Goal: Feedback & Contribution: Leave review/rating

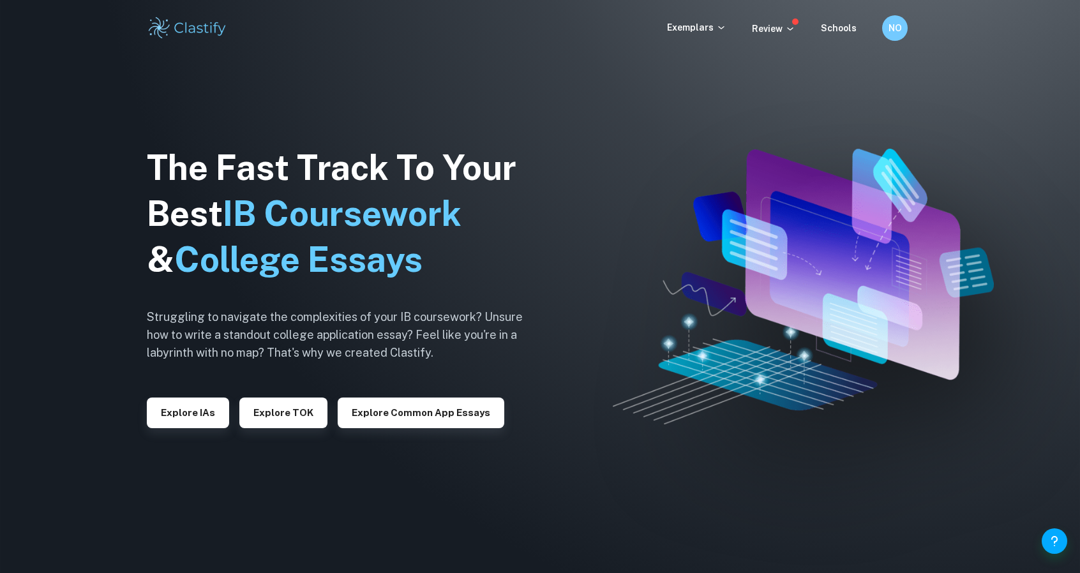
click at [752, 24] on div "Exemplars" at bounding box center [709, 27] width 85 height 15
click at [764, 32] on p "Review" at bounding box center [773, 29] width 43 height 14
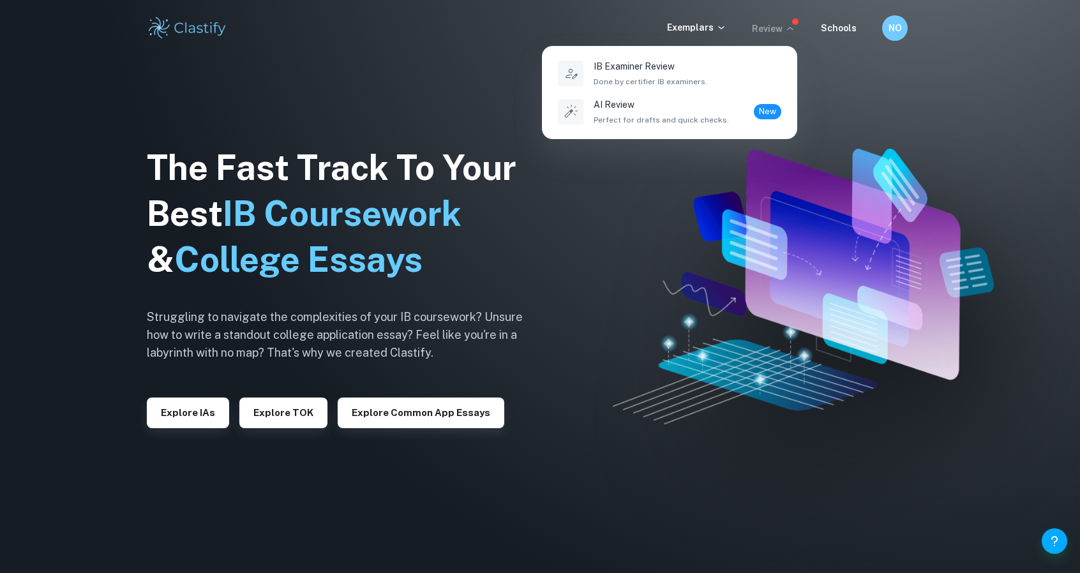
click at [897, 16] on div at bounding box center [540, 286] width 1080 height 573
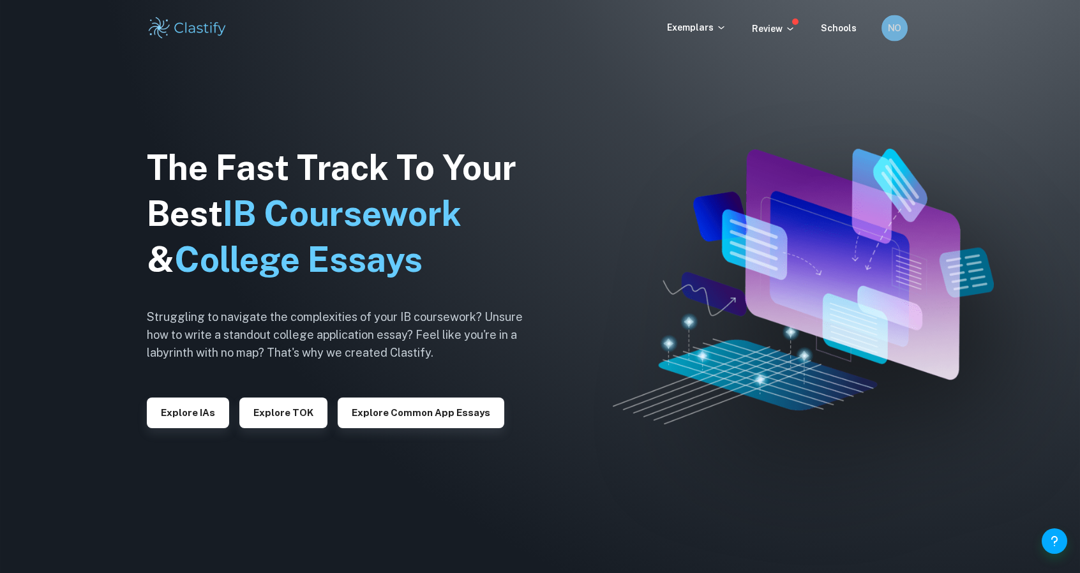
click at [897, 26] on h6 "NO" at bounding box center [895, 28] width 15 height 14
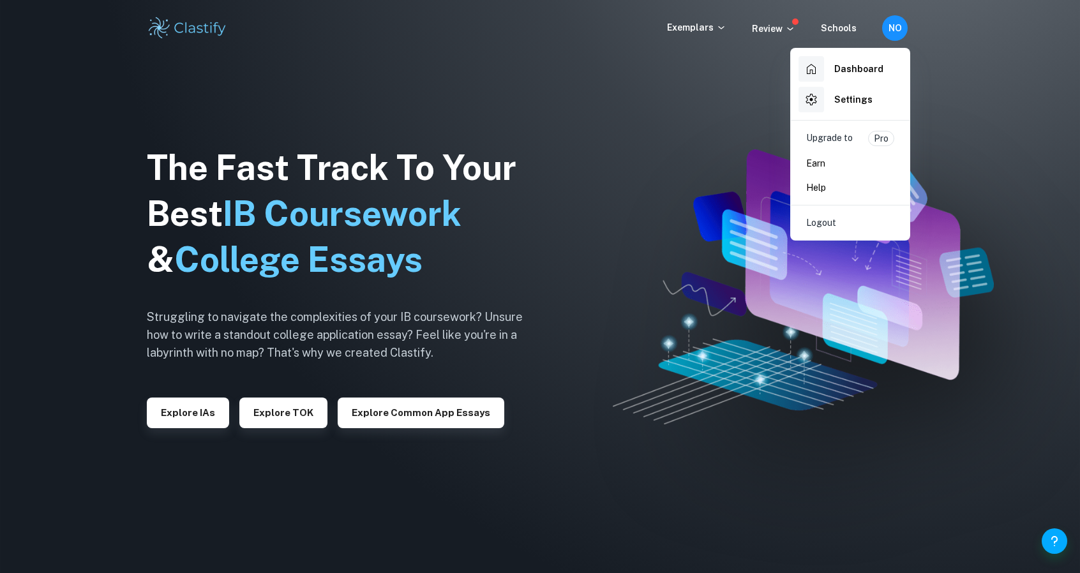
click at [858, 67] on h6 "Dashboard" at bounding box center [859, 69] width 49 height 14
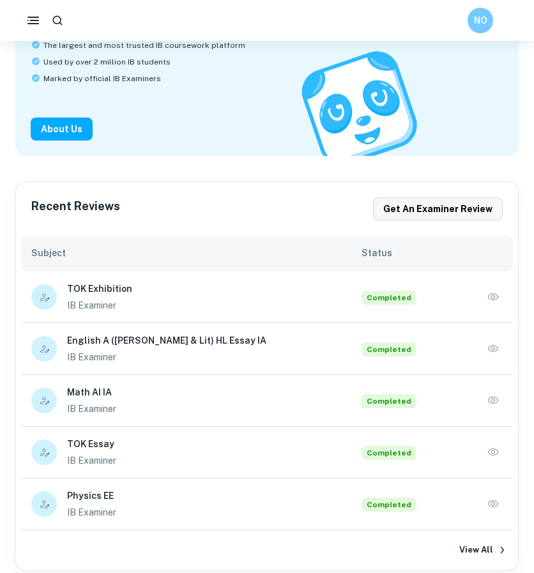
scroll to position [128, 0]
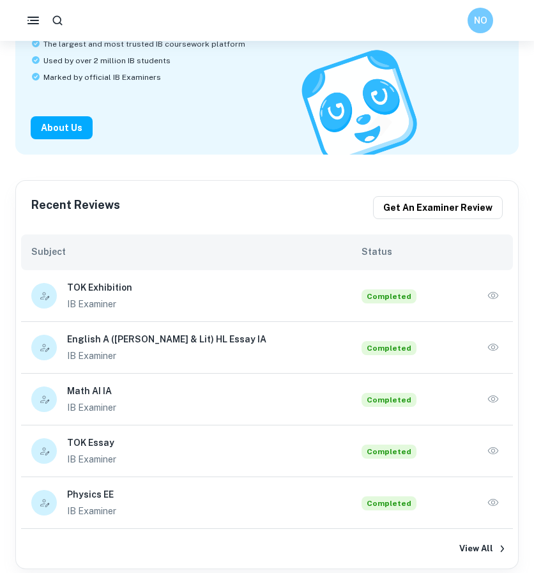
click at [167, 337] on h6 "English A ([PERSON_NAME] & Lit) HL Essay IA" at bounding box center [214, 339] width 294 height 14
click at [506, 351] on div "English A ([PERSON_NAME] & Lit) HL Essay IA IB Examiner Completed" at bounding box center [267, 348] width 492 height 52
click at [491, 348] on icon "button" at bounding box center [493, 347] width 13 height 13
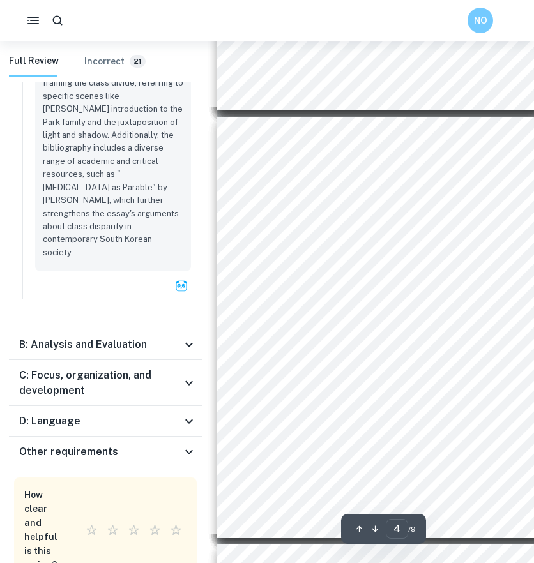
scroll to position [1223, 6]
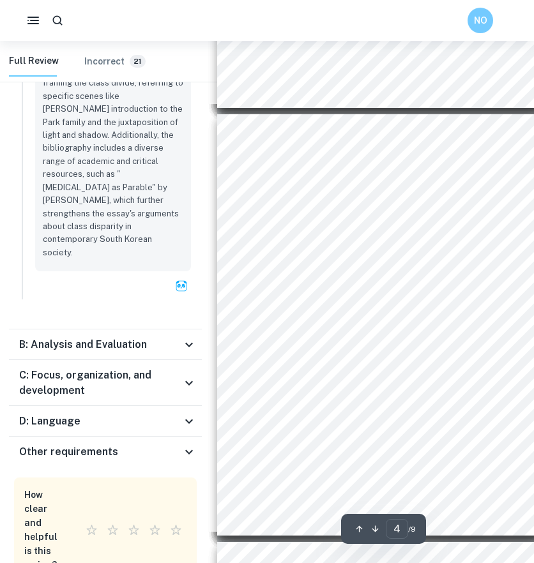
click at [186, 337] on icon at bounding box center [188, 344] width 15 height 15
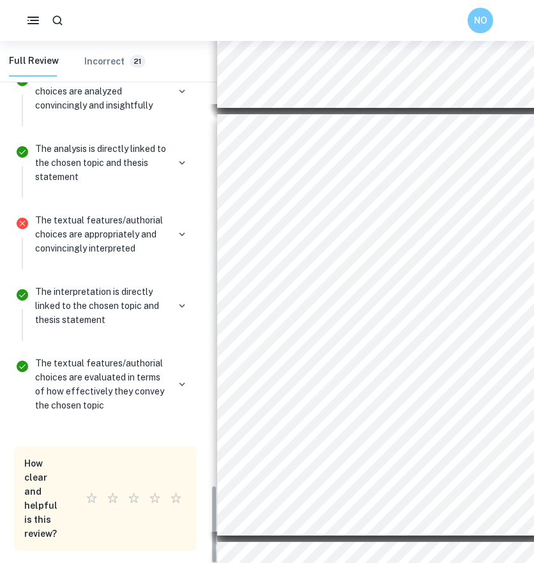
scroll to position [3005, 0]
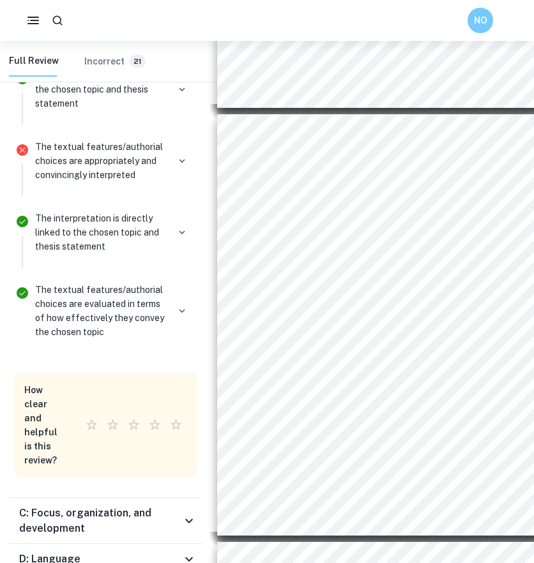
click at [188, 513] on icon at bounding box center [188, 520] width 15 height 15
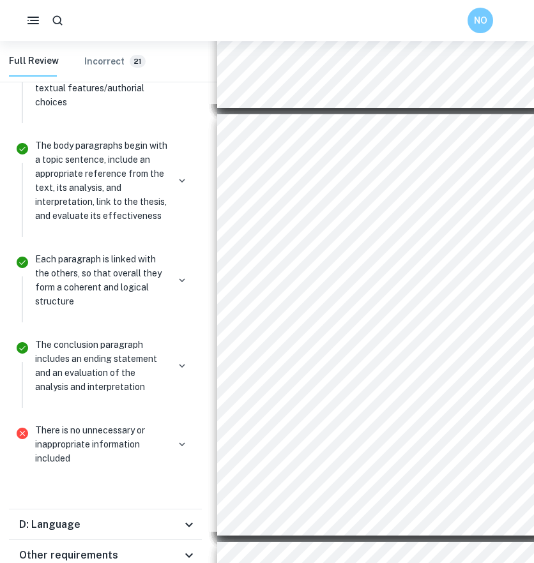
click at [192, 517] on icon at bounding box center [188, 524] width 15 height 15
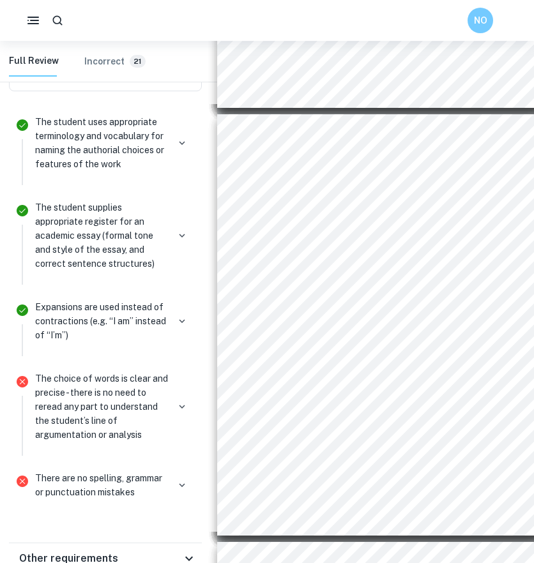
click at [192, 445] on div "Marks received 3 / 5 The student uses appropriate terminology and vocabulary fo…" at bounding box center [105, 292] width 193 height 482
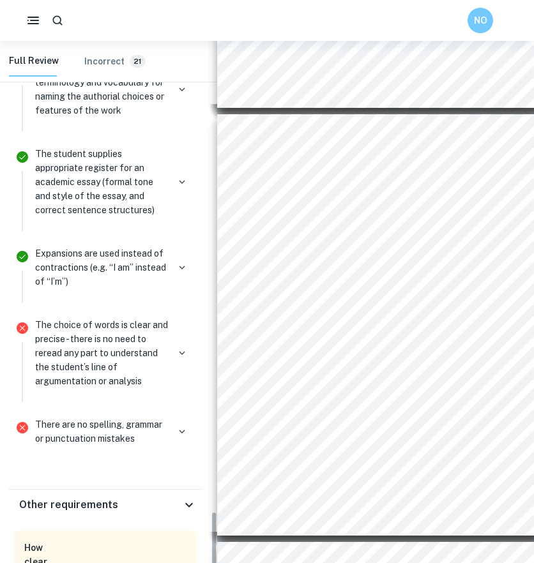
scroll to position [4337, 0]
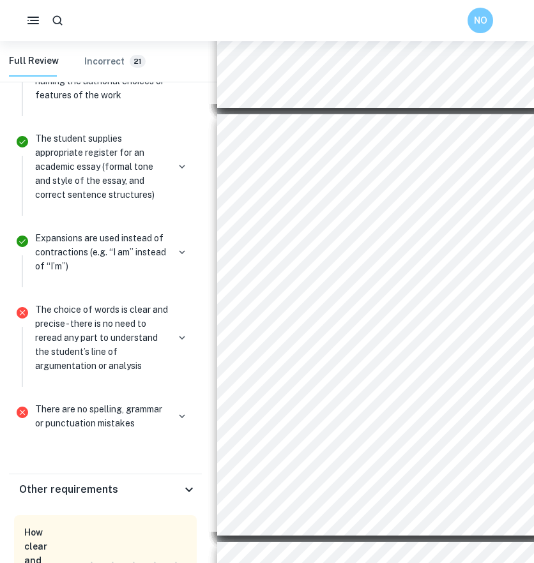
click at [186, 482] on icon at bounding box center [188, 489] width 15 height 15
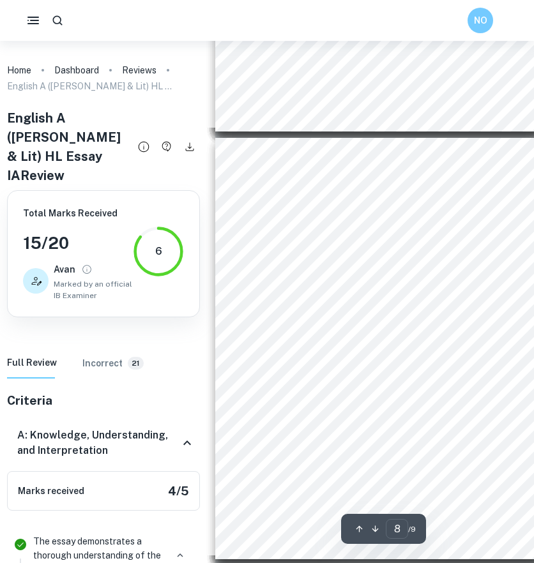
scroll to position [2911, 8]
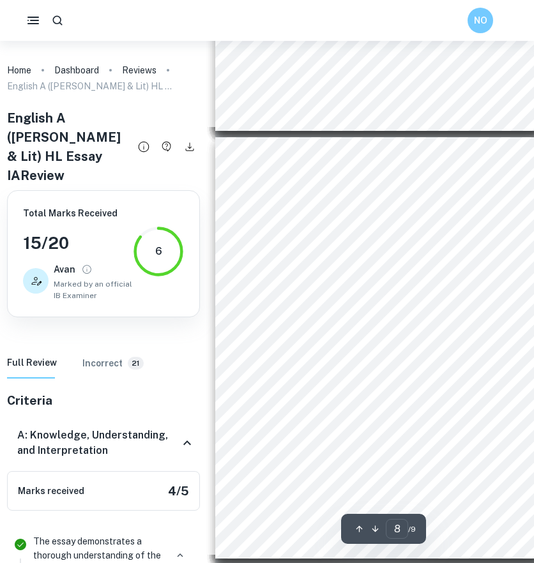
click at [395, 379] on div "relationships being proportional to class status and division, though achieves …" at bounding box center [378, 348] width 326 height 422
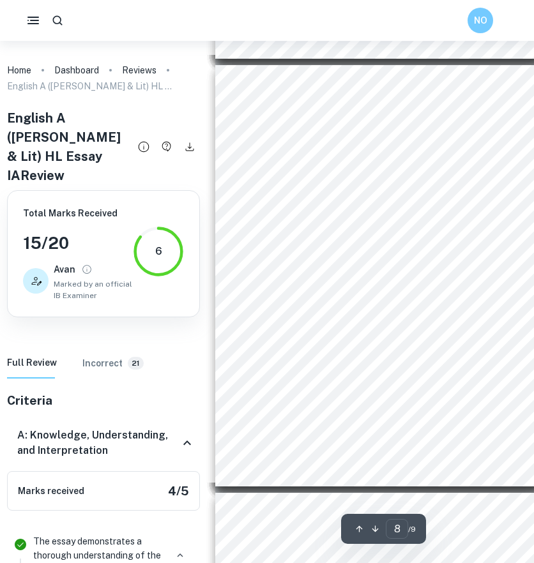
scroll to position [2987, 8]
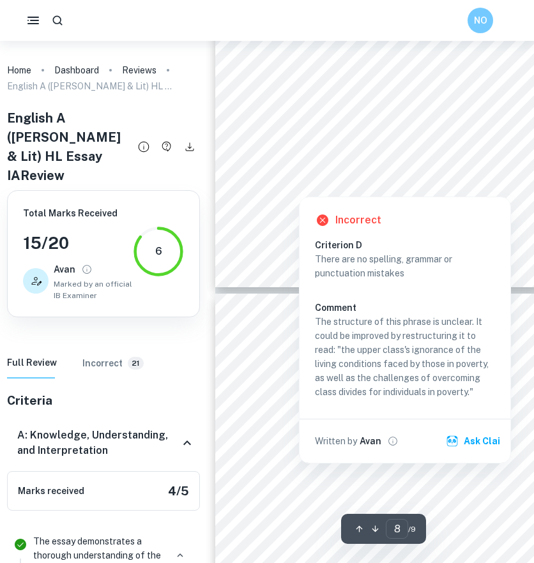
type input "9"
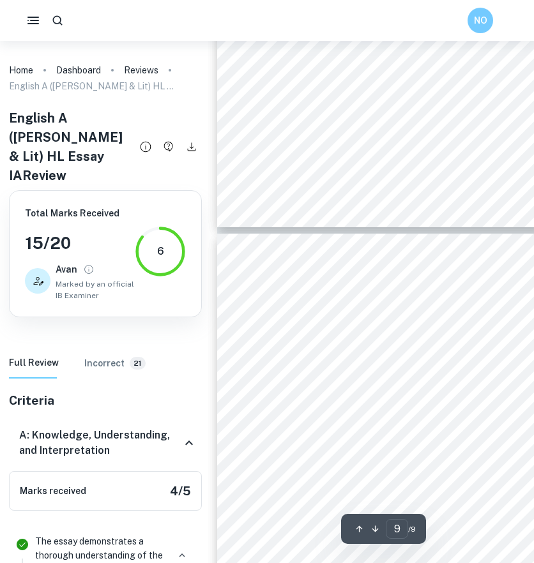
scroll to position [3347, 6]
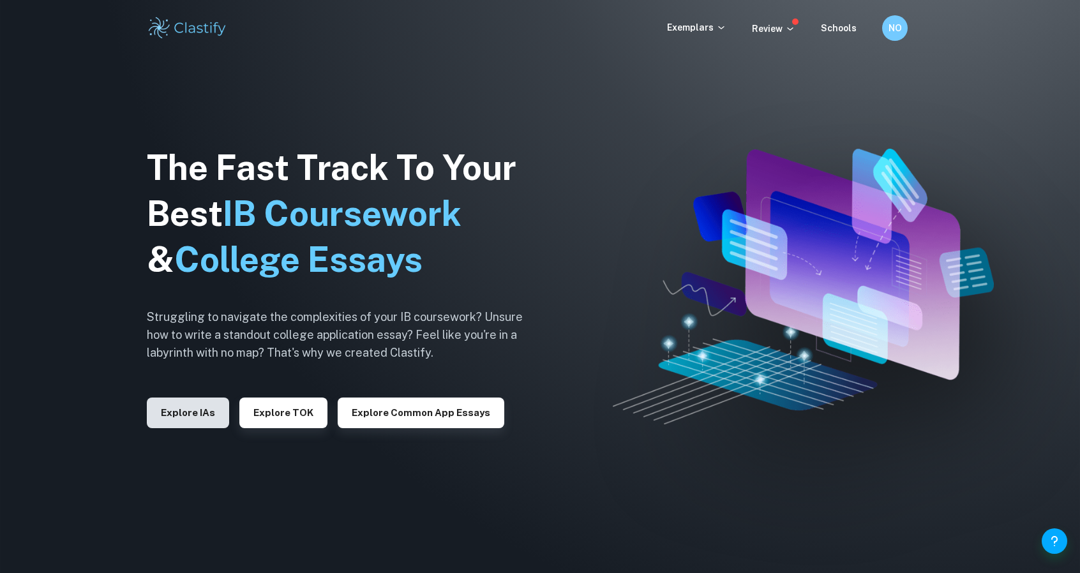
click at [197, 416] on button "Explore IAs" at bounding box center [188, 413] width 82 height 31
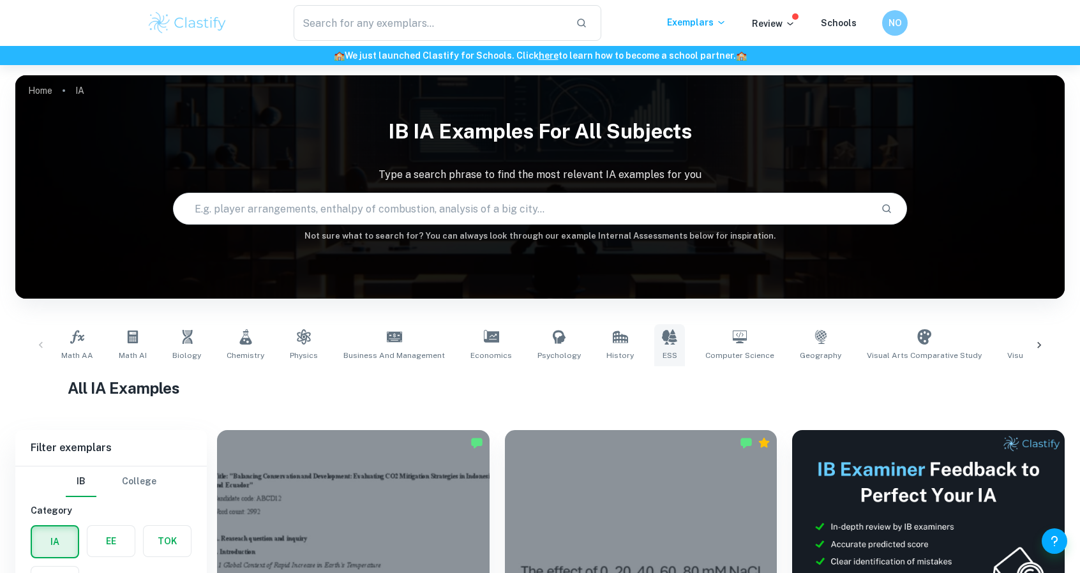
click at [662, 344] on icon at bounding box center [669, 337] width 15 height 15
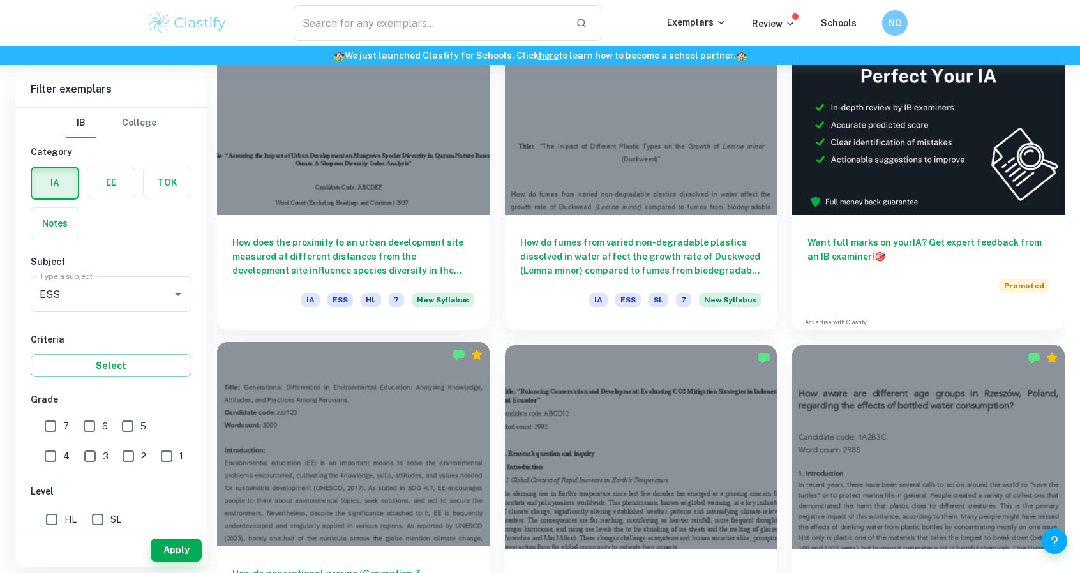
scroll to position [462, 0]
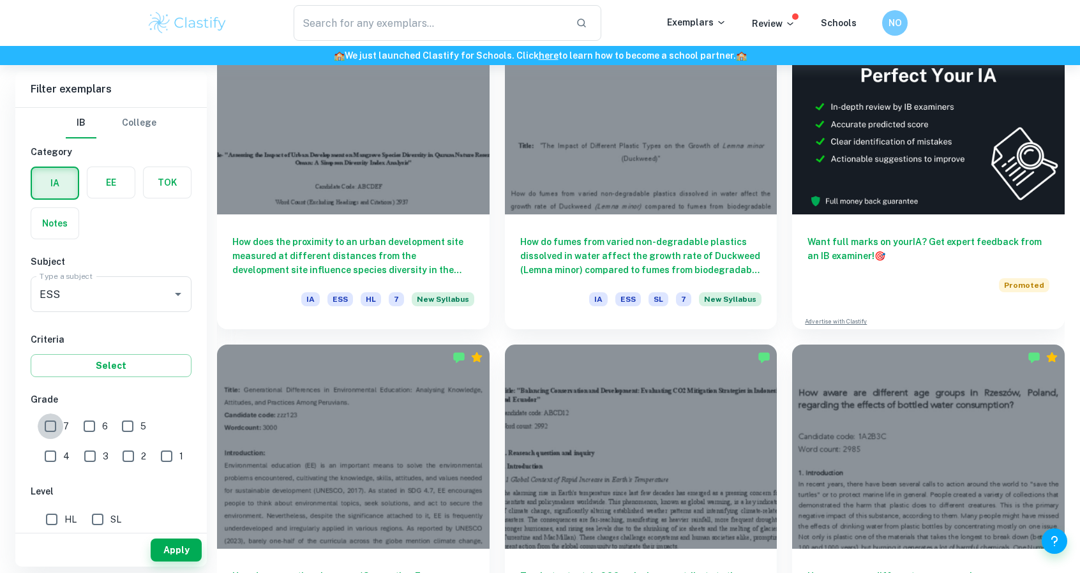
click at [54, 421] on input "7" at bounding box center [51, 427] width 26 height 26
checkbox input "true"
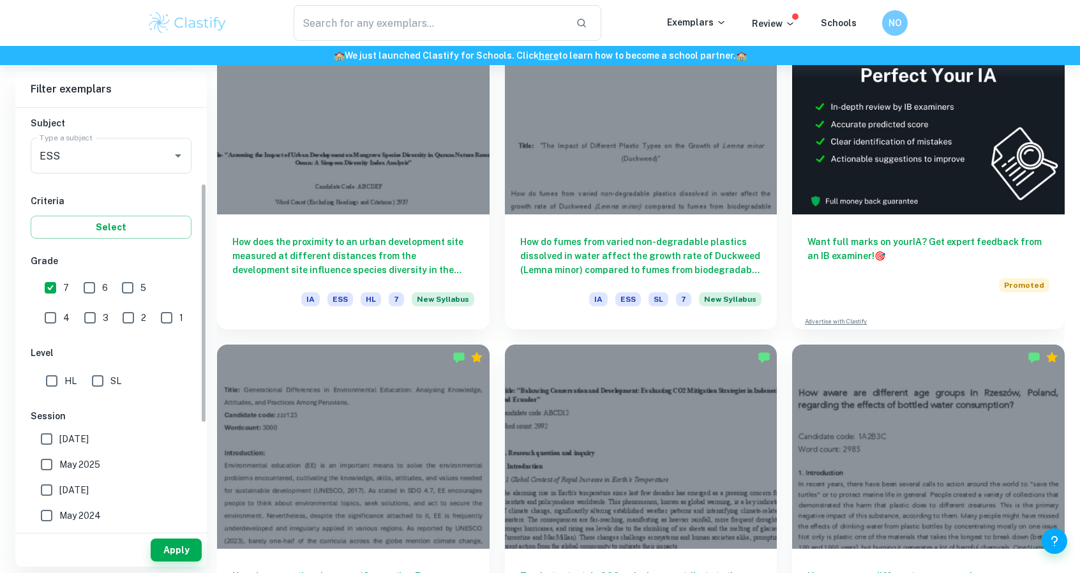
scroll to position [139, 0]
click at [101, 374] on input "SL" at bounding box center [98, 381] width 26 height 26
checkbox input "true"
click at [182, 553] on button "Apply" at bounding box center [176, 550] width 51 height 23
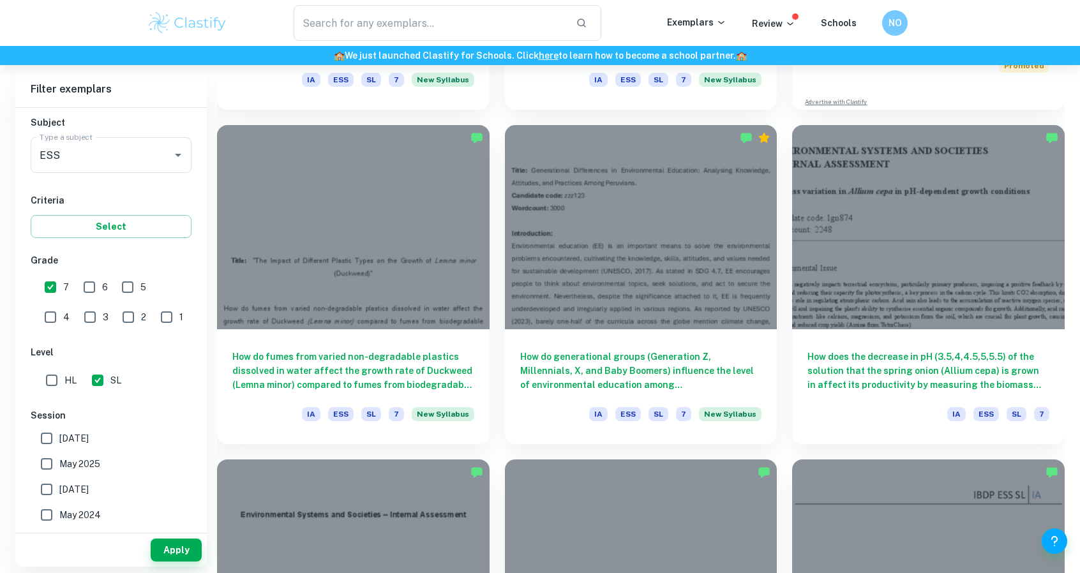
scroll to position [683, 0]
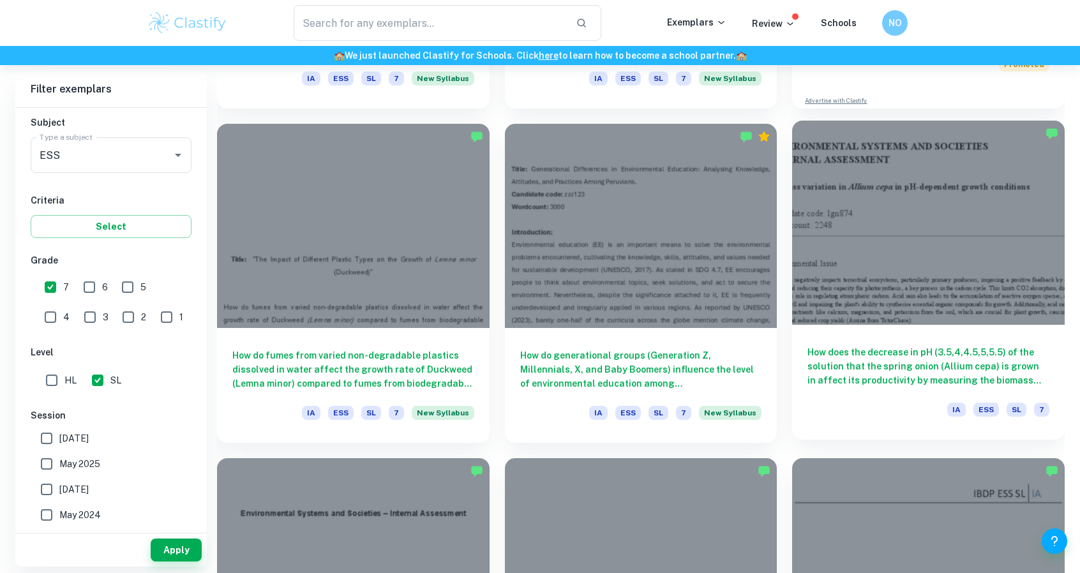
click at [826, 265] on div at bounding box center [928, 223] width 273 height 204
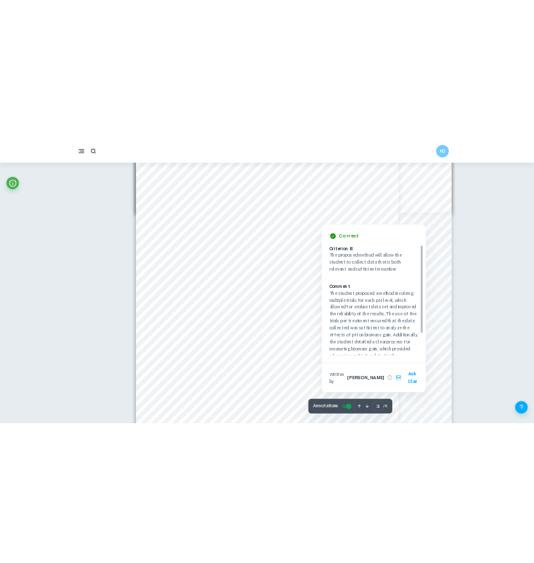
scroll to position [1485, 0]
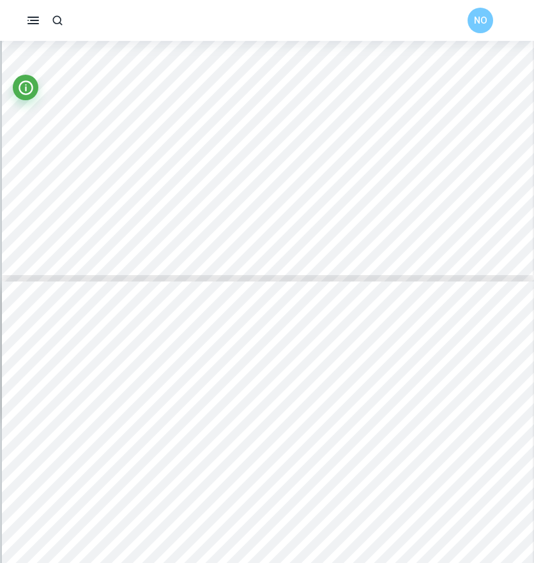
type input "4"
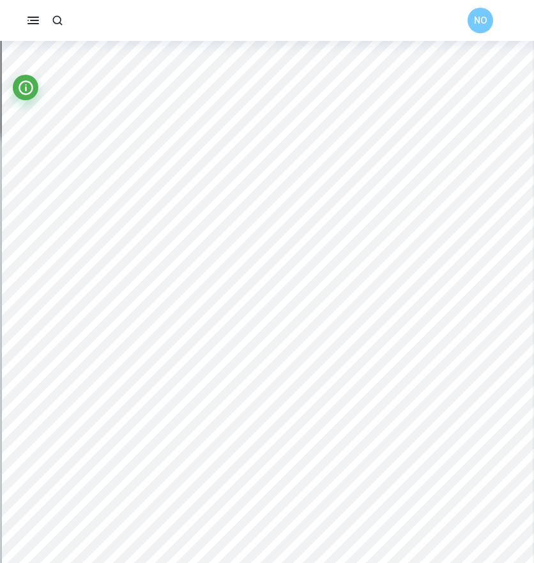
scroll to position [2234, 0]
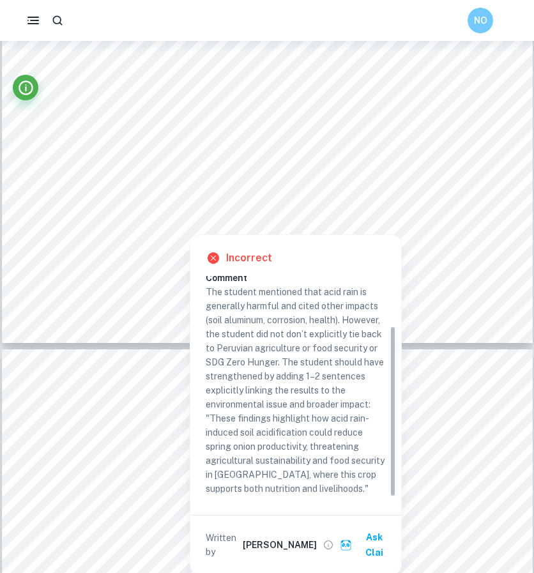
scroll to position [68, 0]
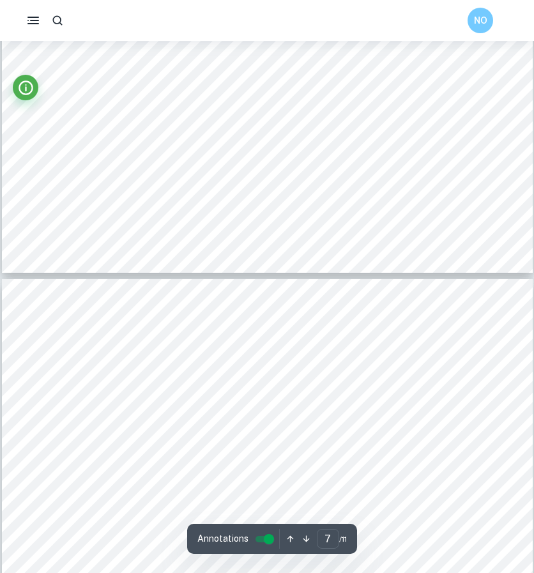
type input "8"
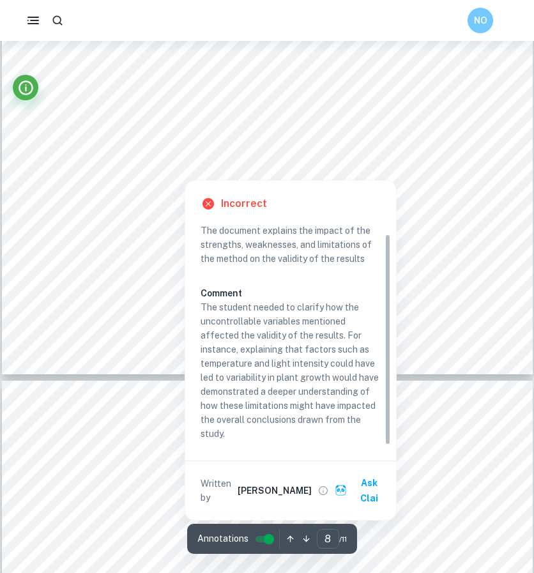
scroll to position [5303, 0]
